Goal: Obtain resource: Obtain resource

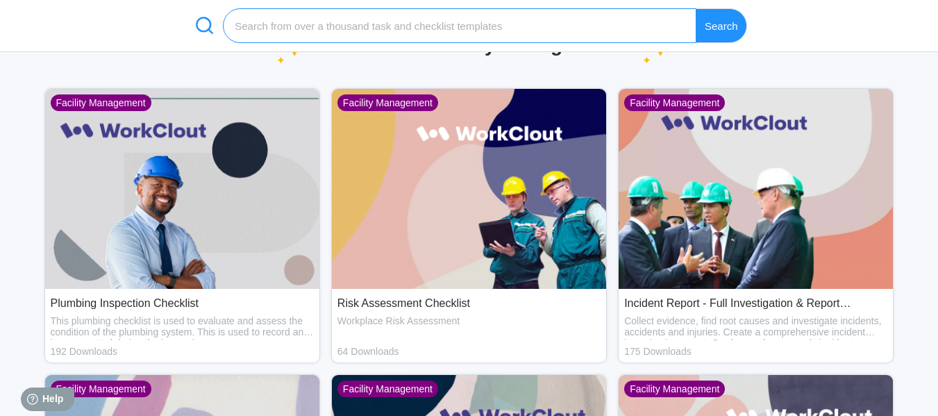
click at [458, 22] on input "search" at bounding box center [460, 25] width 474 height 35
type input "damage report"
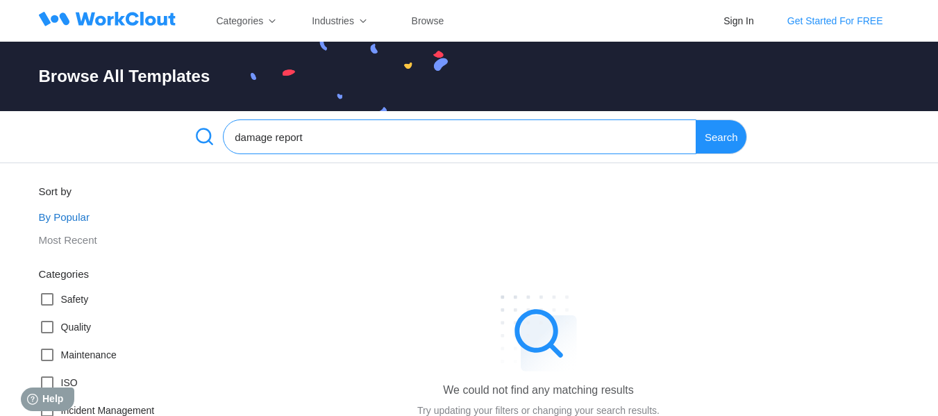
click at [263, 137] on input "damage report" at bounding box center [460, 136] width 474 height 35
type input "report"
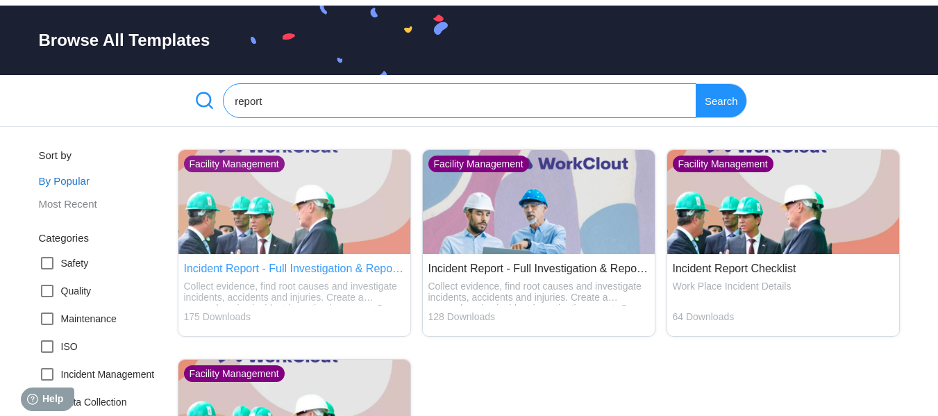
scroll to position [69, 0]
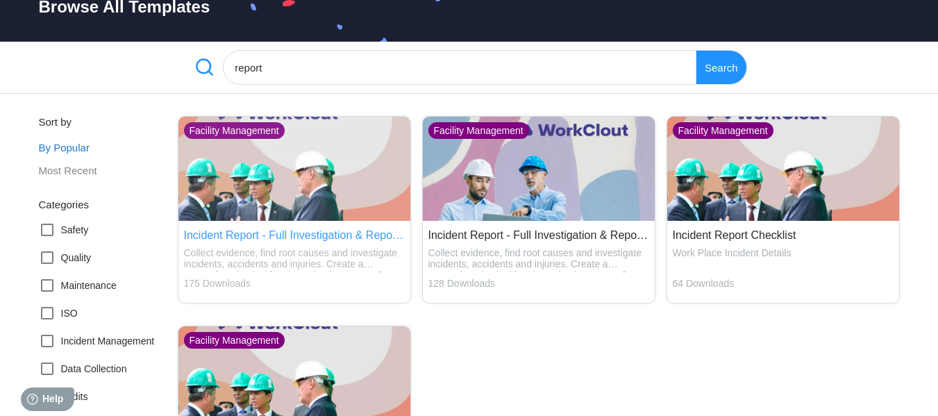
click at [317, 207] on img at bounding box center [295, 169] width 232 height 104
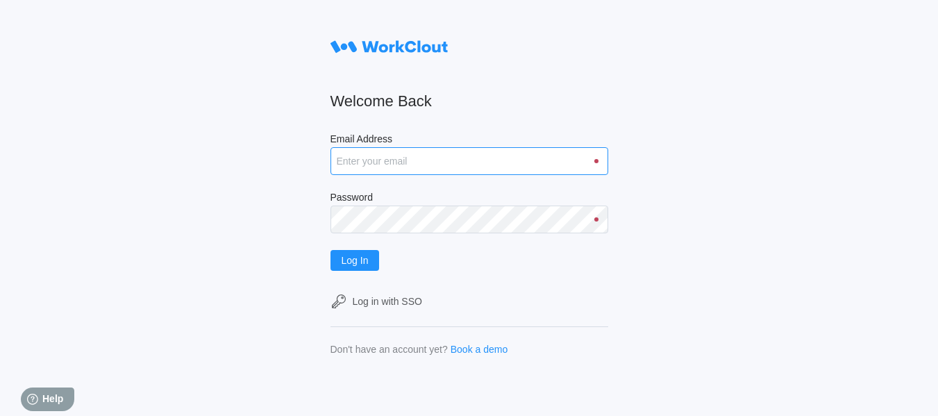
click at [431, 163] on input "Email Address" at bounding box center [470, 161] width 278 height 28
type input "bassemsameh27@gmail.com"
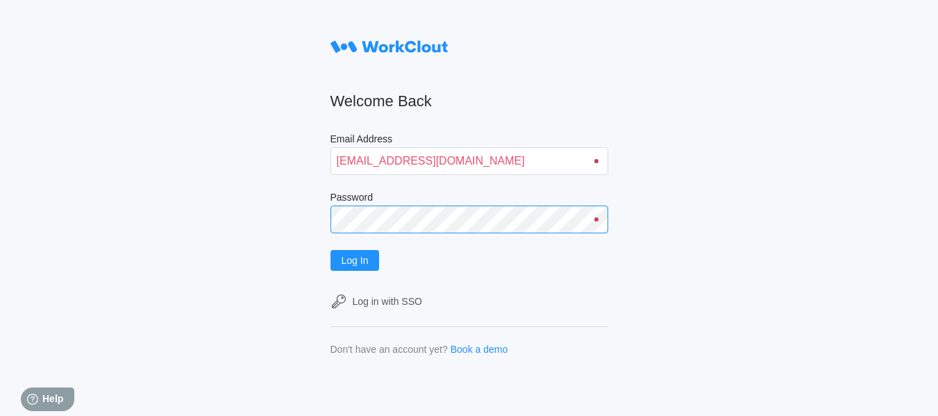
click at [331, 250] on button "Log In" at bounding box center [355, 260] width 49 height 21
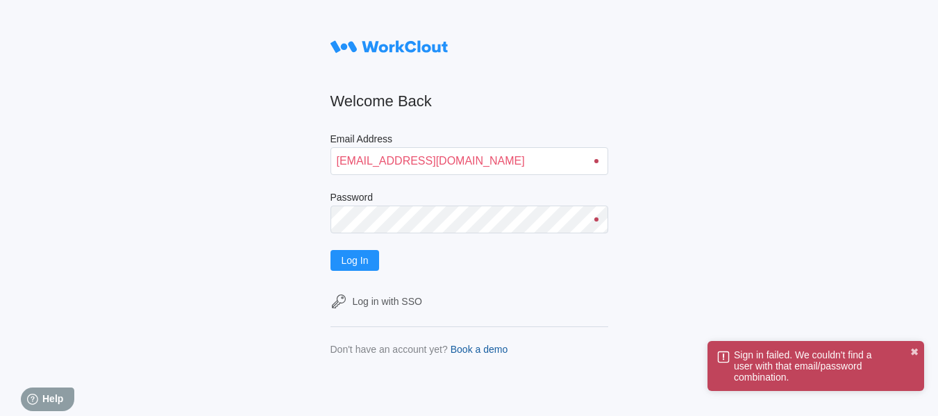
click at [508, 349] on div "Book a demo" at bounding box center [480, 349] width 58 height 11
